Goal: Task Accomplishment & Management: Use online tool/utility

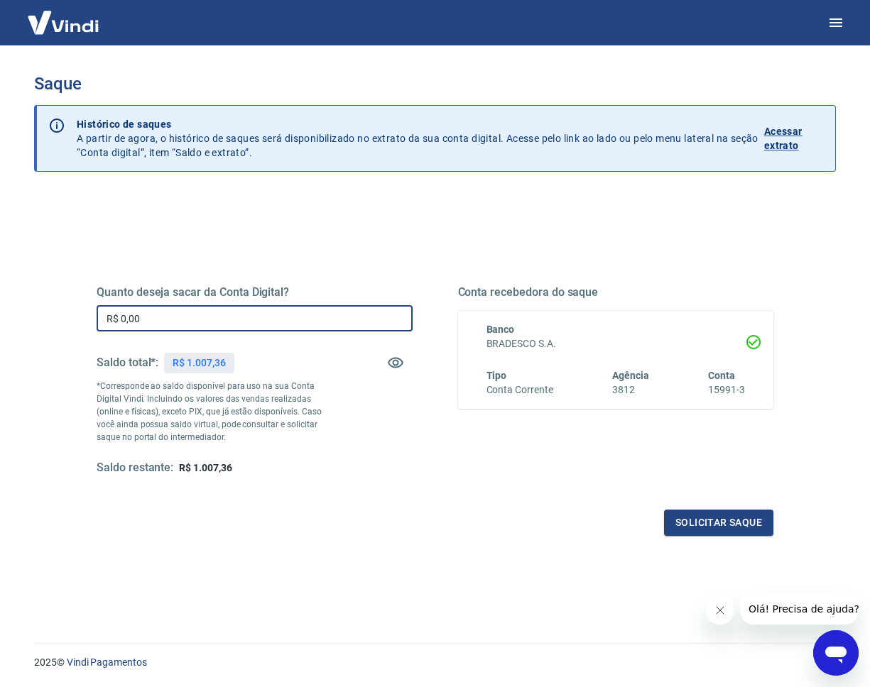
click at [191, 319] on input "R$ 0,00" at bounding box center [255, 318] width 316 height 26
type input "R$ 1.007,36"
click at [719, 524] on button "Solicitar saque" at bounding box center [718, 523] width 109 height 26
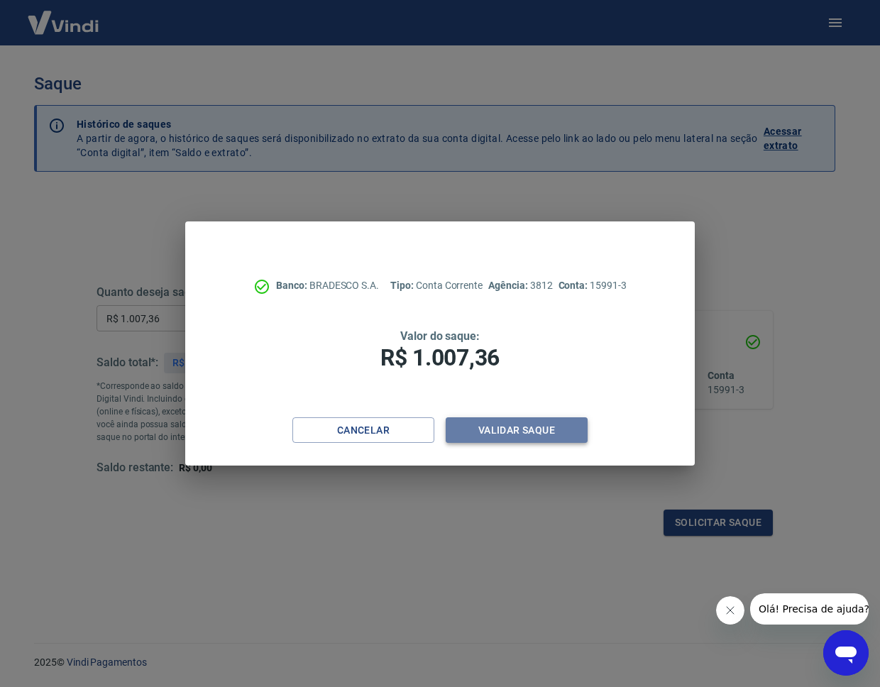
click at [567, 432] on button "Validar saque" at bounding box center [517, 430] width 142 height 26
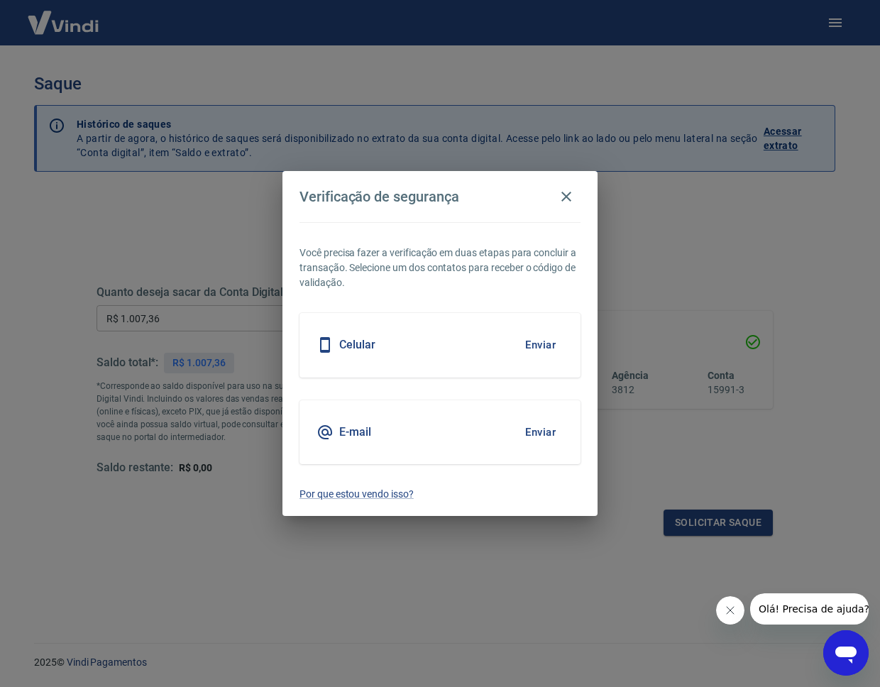
click at [532, 422] on button "Enviar" at bounding box center [541, 432] width 46 height 30
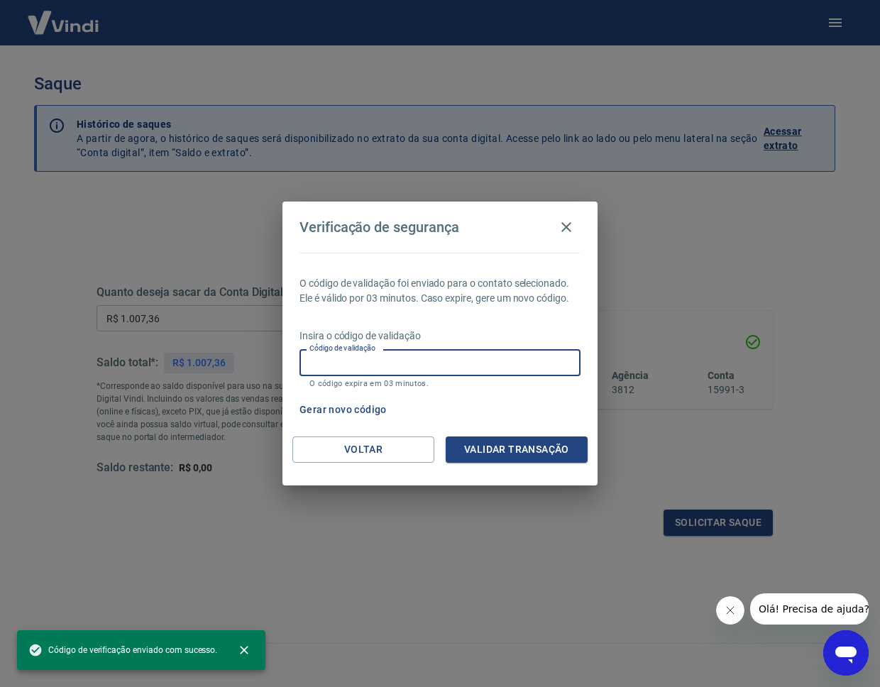
click at [417, 360] on input "Código de validação" at bounding box center [440, 362] width 281 height 26
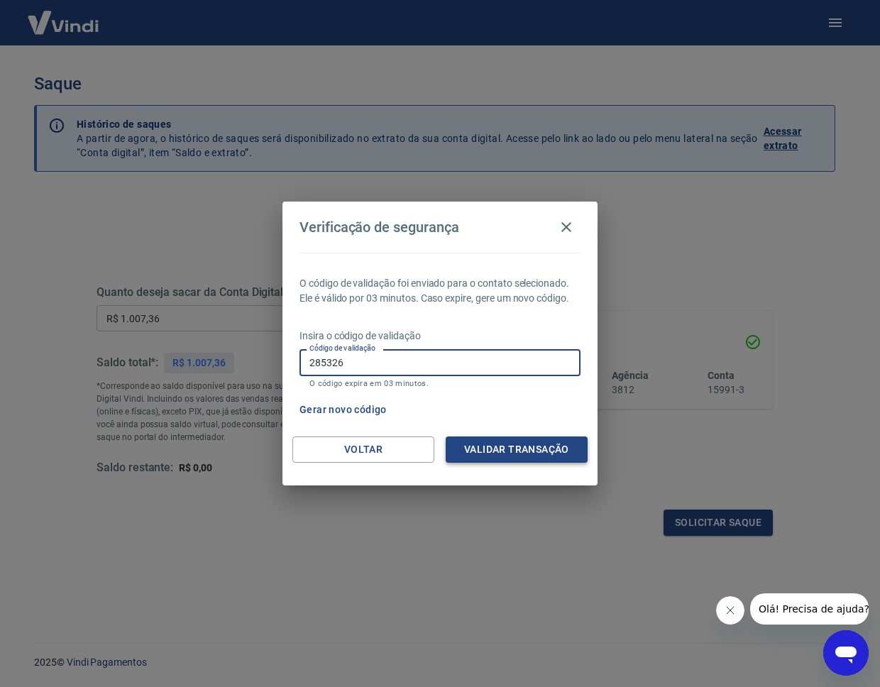
type input "285326"
click at [490, 452] on button "Validar transação" at bounding box center [517, 450] width 142 height 26
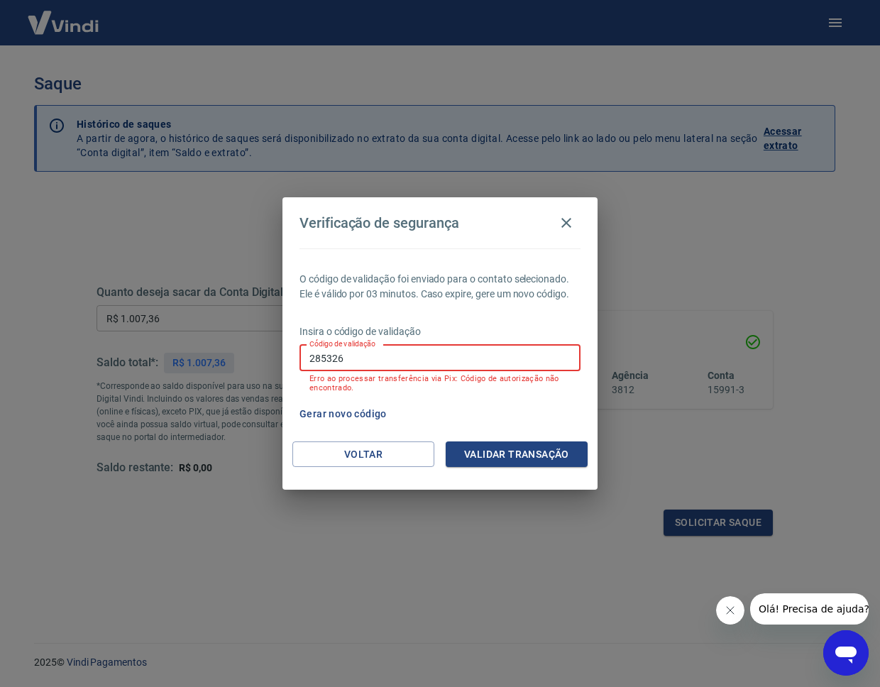
click at [363, 354] on input "285326" at bounding box center [440, 358] width 281 height 26
type input "215633"
click at [476, 446] on button "Validar transação" at bounding box center [517, 455] width 142 height 26
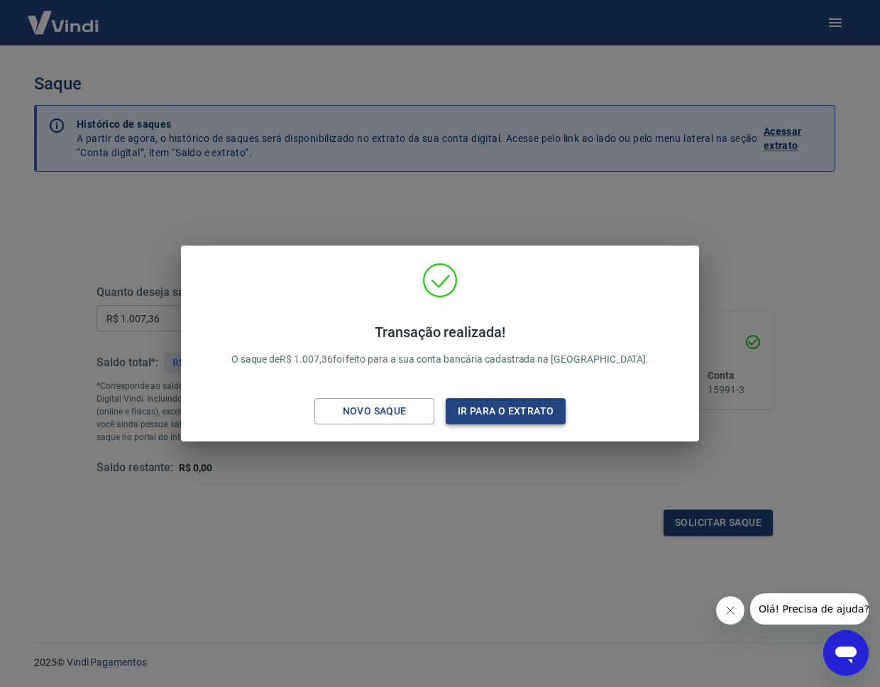
click at [483, 411] on button "Ir para o extrato" at bounding box center [506, 411] width 120 height 26
